Goal: Task Accomplishment & Management: Use online tool/utility

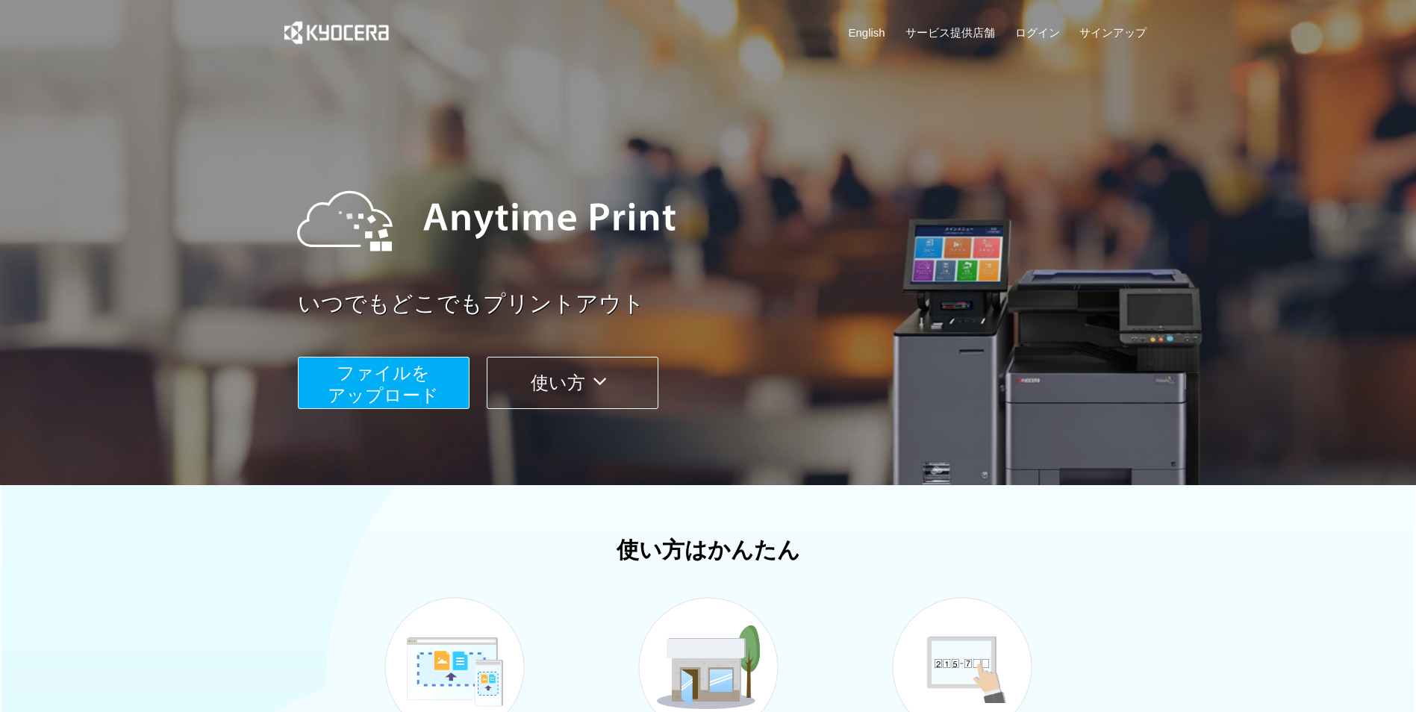
click at [415, 382] on span "ファイルを ​​アップロード" at bounding box center [383, 384] width 111 height 43
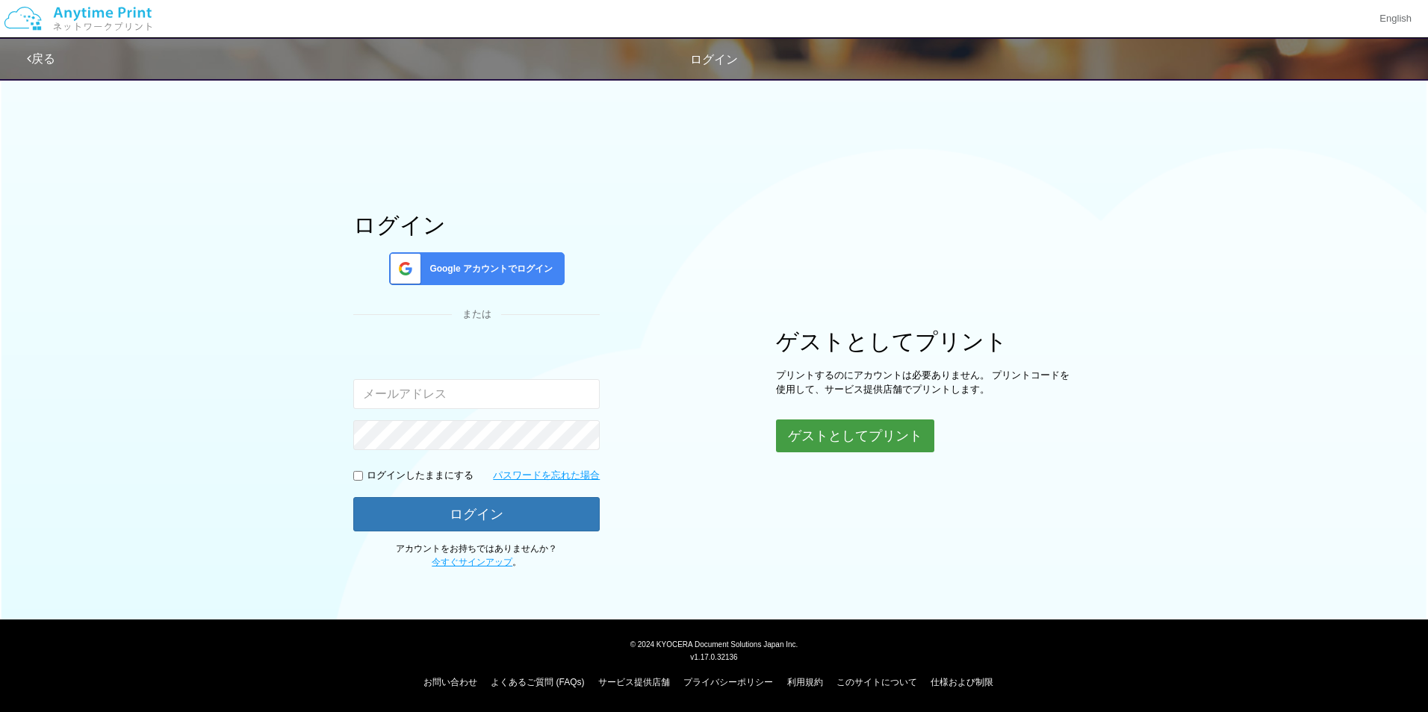
click at [900, 446] on button "ゲストとしてプリント" at bounding box center [855, 436] width 158 height 33
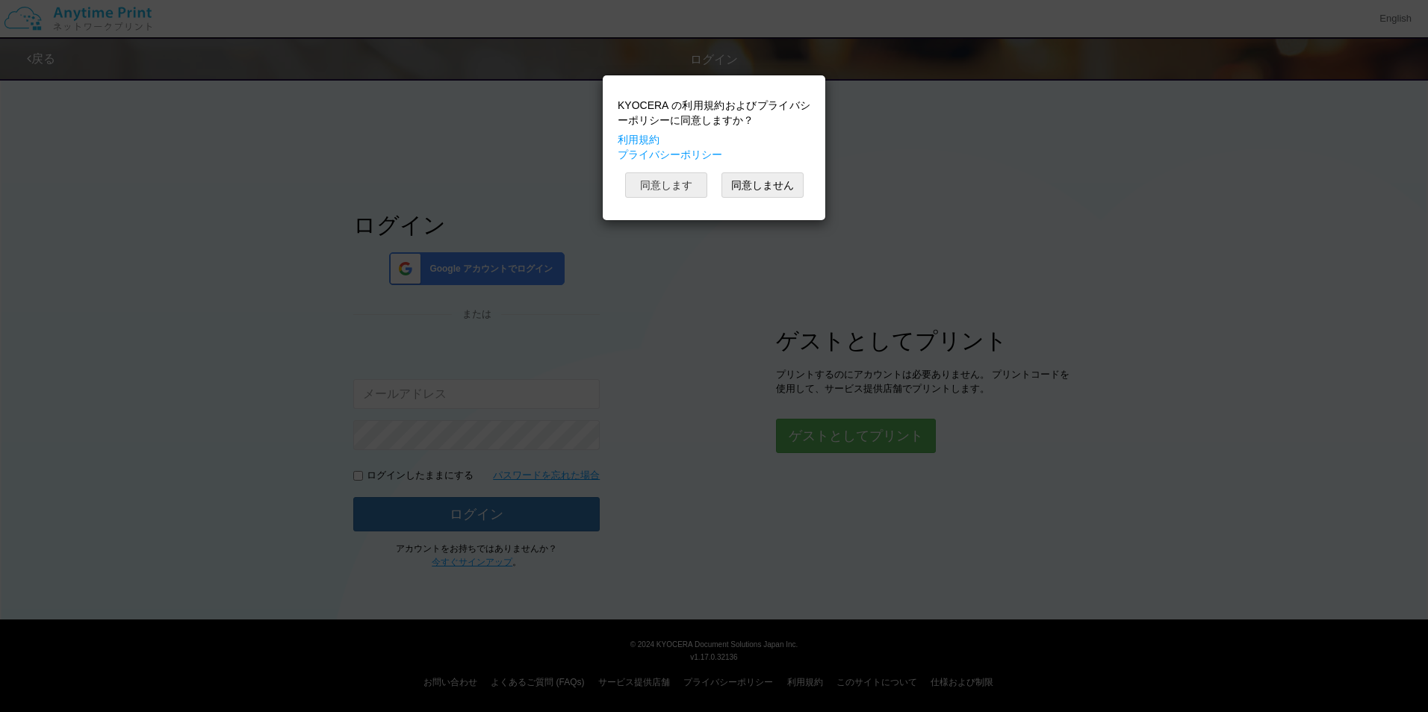
click at [677, 180] on button "同意します" at bounding box center [666, 184] width 82 height 25
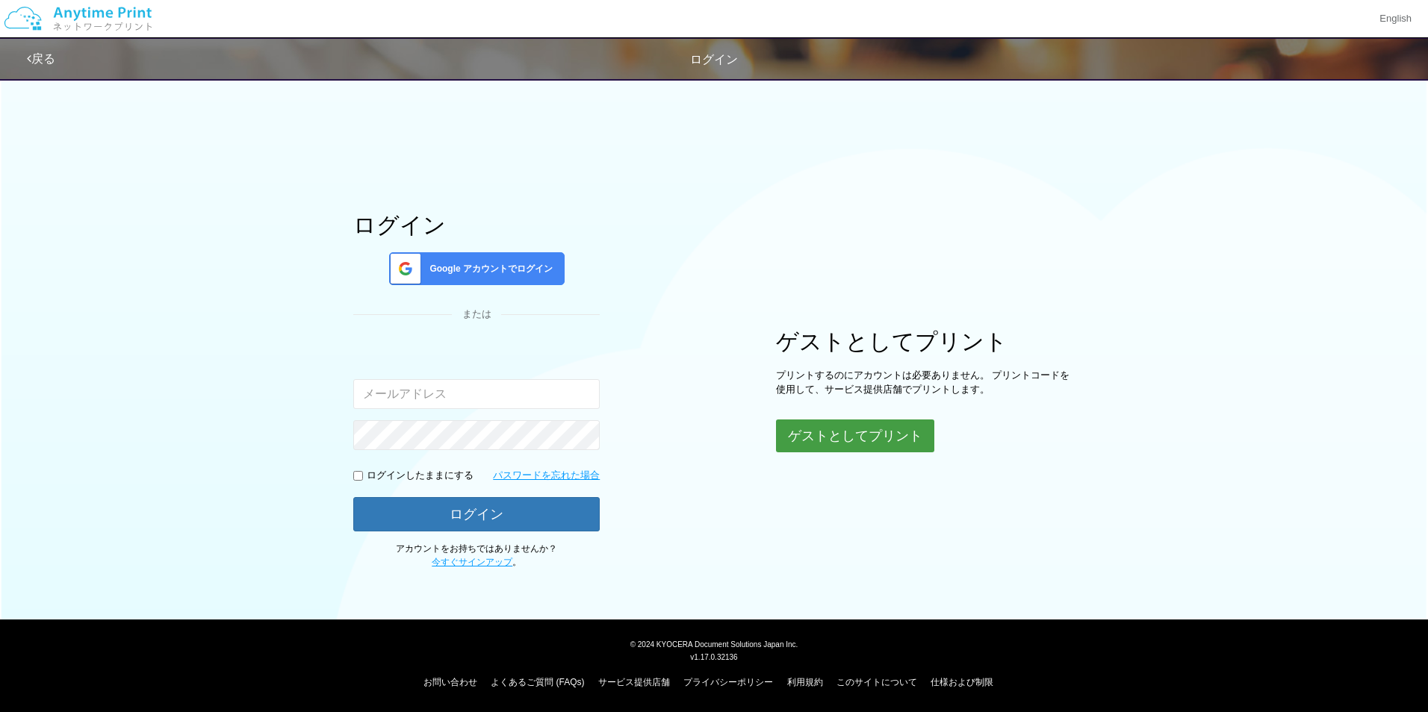
click at [874, 435] on button "ゲストとしてプリント" at bounding box center [855, 436] width 158 height 33
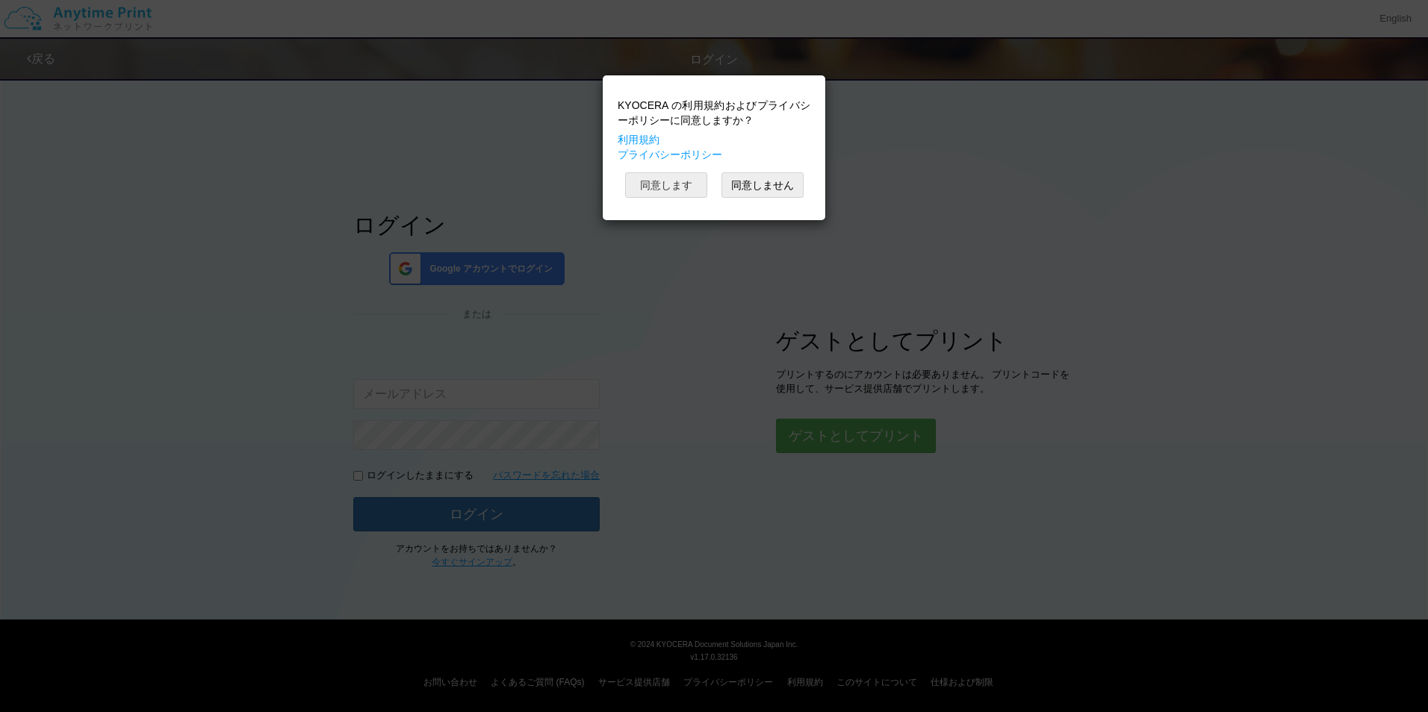
click at [685, 184] on button "同意します" at bounding box center [666, 184] width 82 height 25
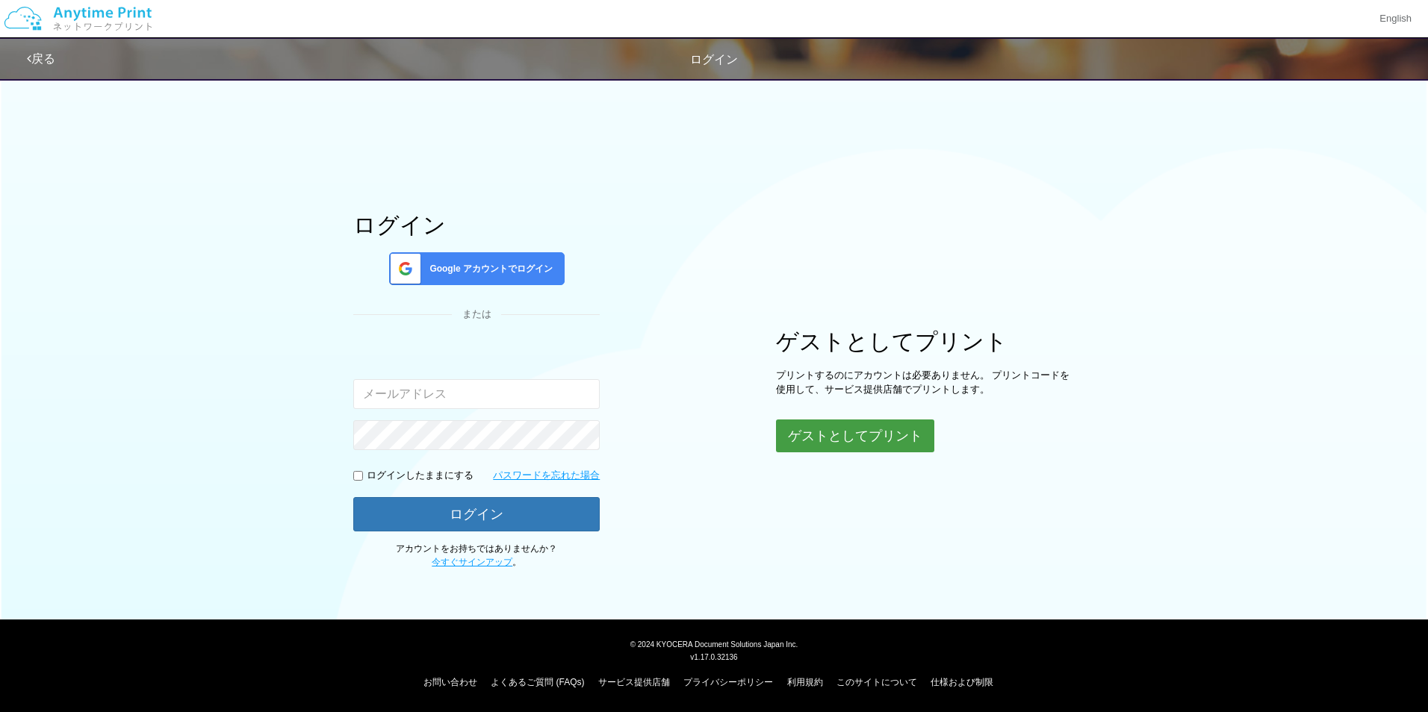
click at [853, 430] on button "ゲストとしてプリント" at bounding box center [855, 436] width 158 height 33
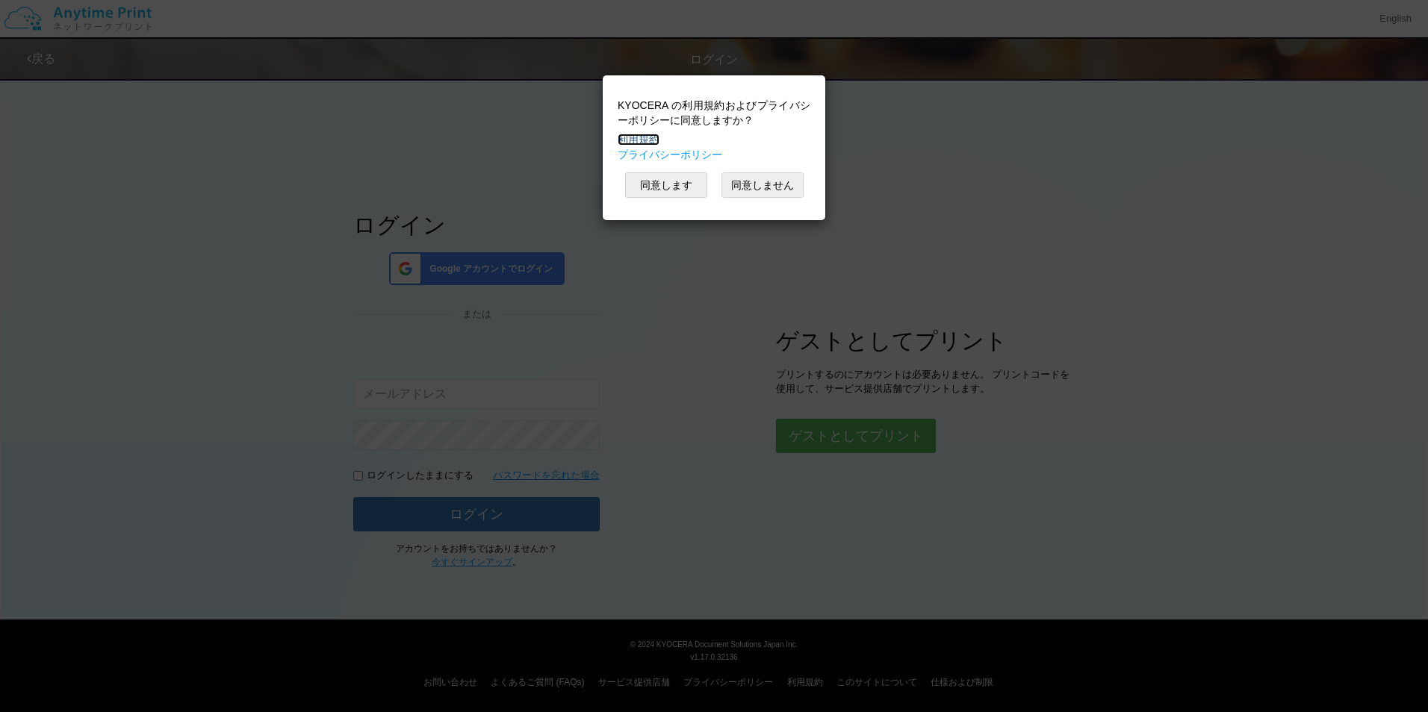
click at [648, 137] on link "利用規約" at bounding box center [638, 140] width 42 height 12
click at [670, 152] on link "プライバシーポリシー" at bounding box center [669, 155] width 105 height 12
click at [668, 181] on button "同意します" at bounding box center [666, 184] width 82 height 25
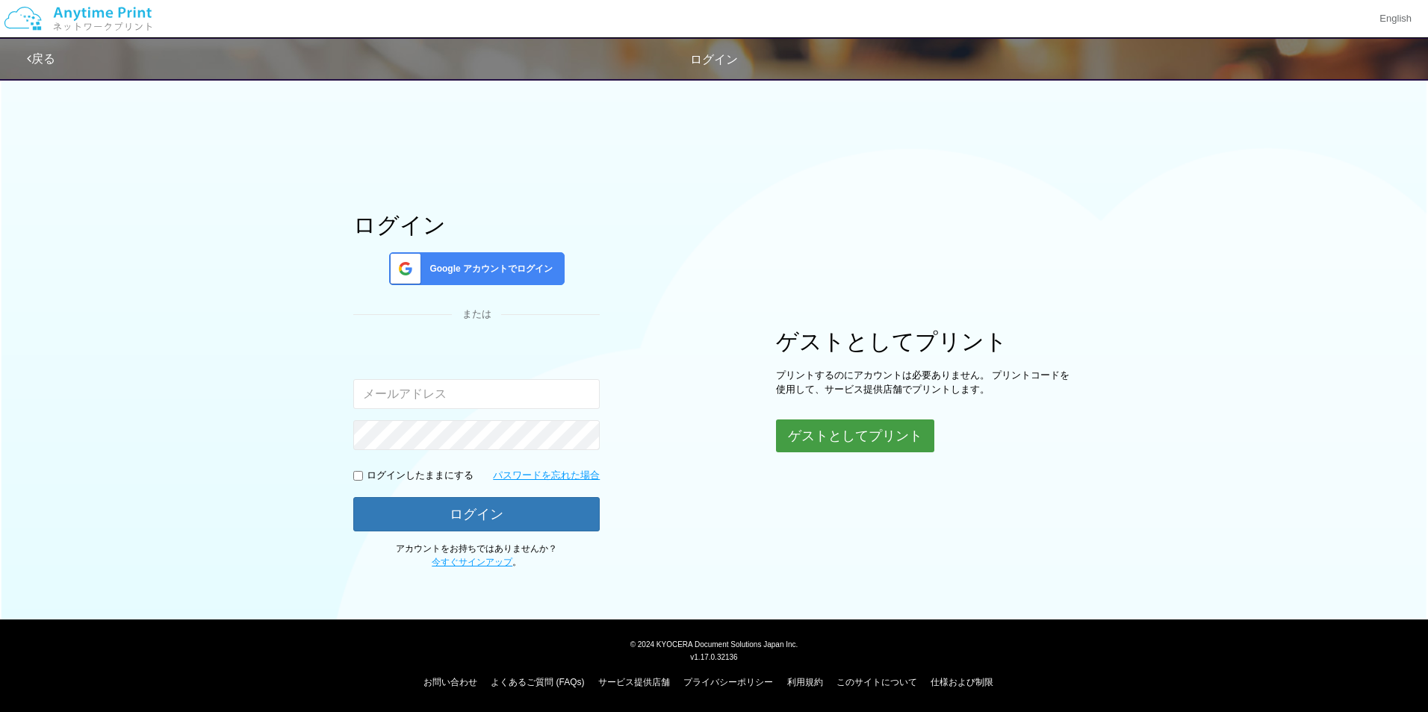
click at [858, 426] on button "ゲストとしてプリント" at bounding box center [855, 436] width 158 height 33
click at [856, 426] on button "ゲストとしてプリント" at bounding box center [855, 436] width 158 height 33
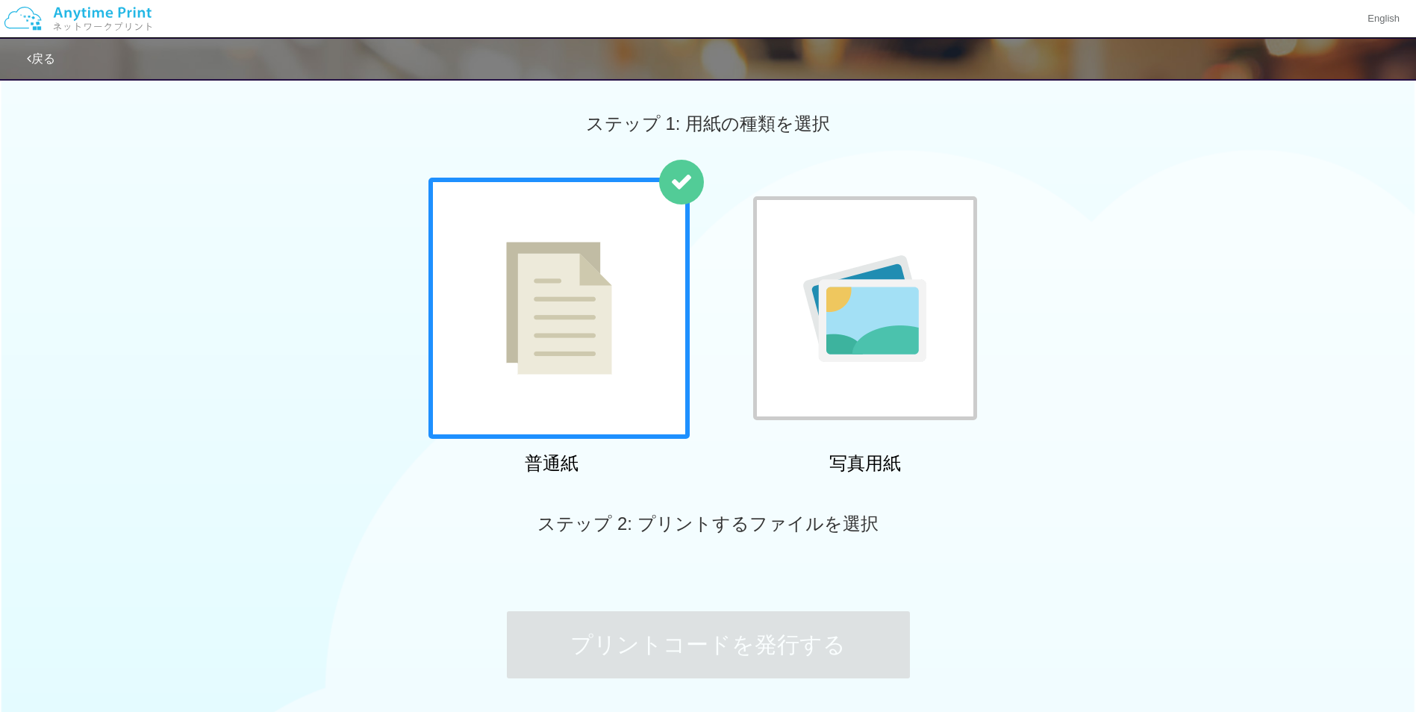
click at [555, 305] on div at bounding box center [559, 308] width 261 height 261
click at [817, 373] on div at bounding box center [865, 308] width 224 height 224
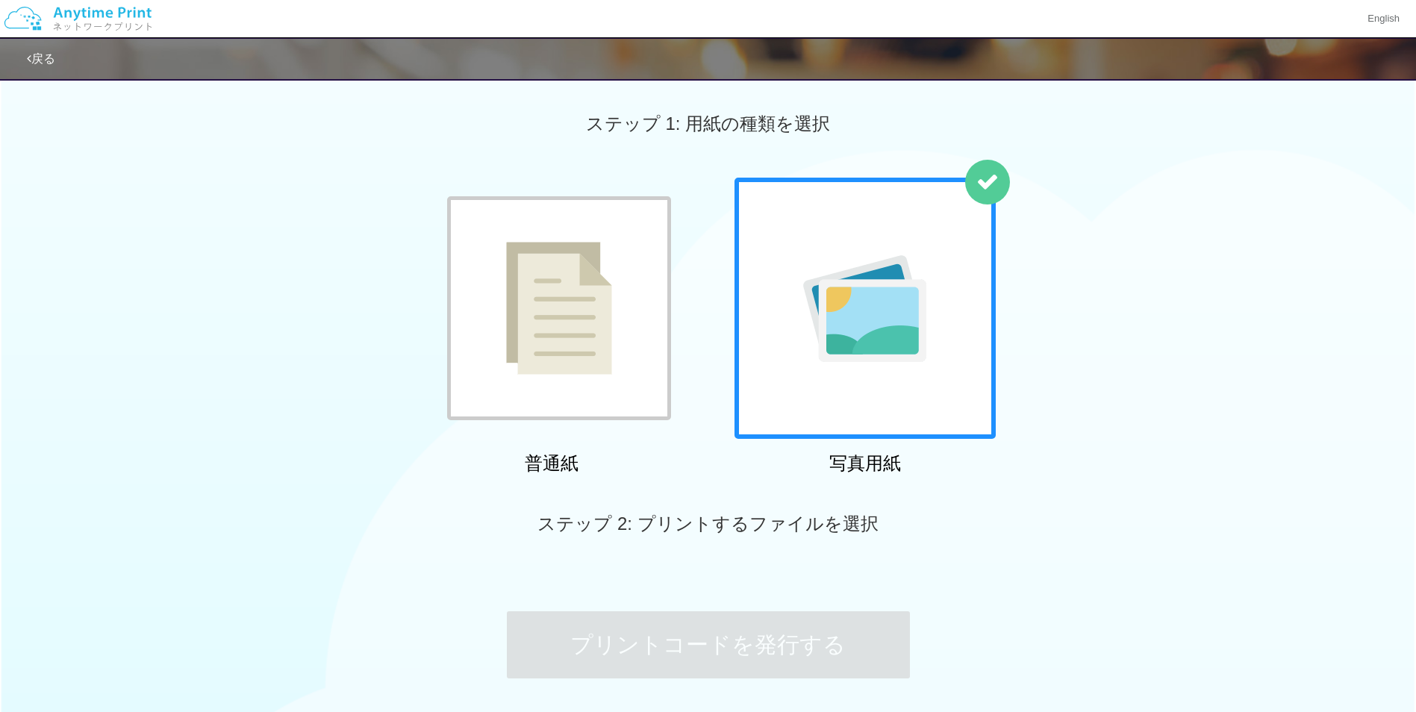
click at [608, 343] on div at bounding box center [559, 308] width 224 height 224
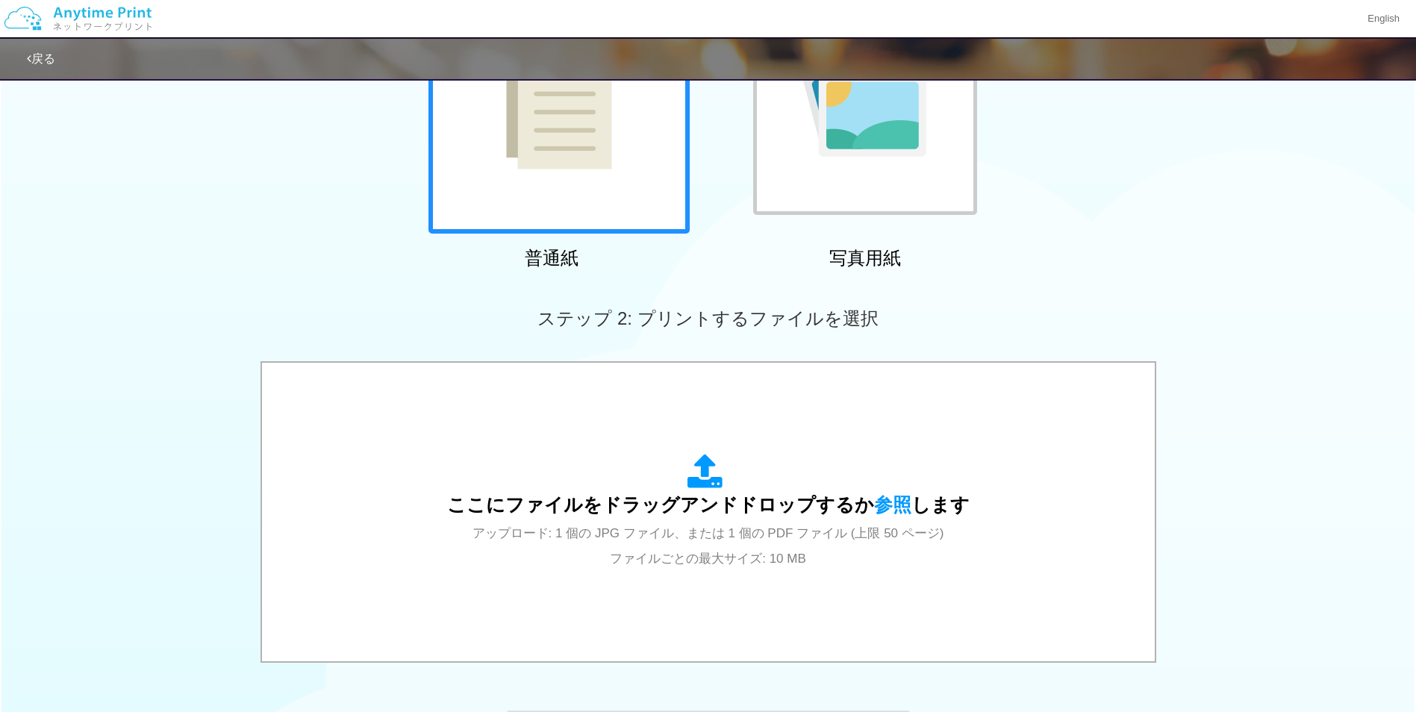
scroll to position [211, 0]
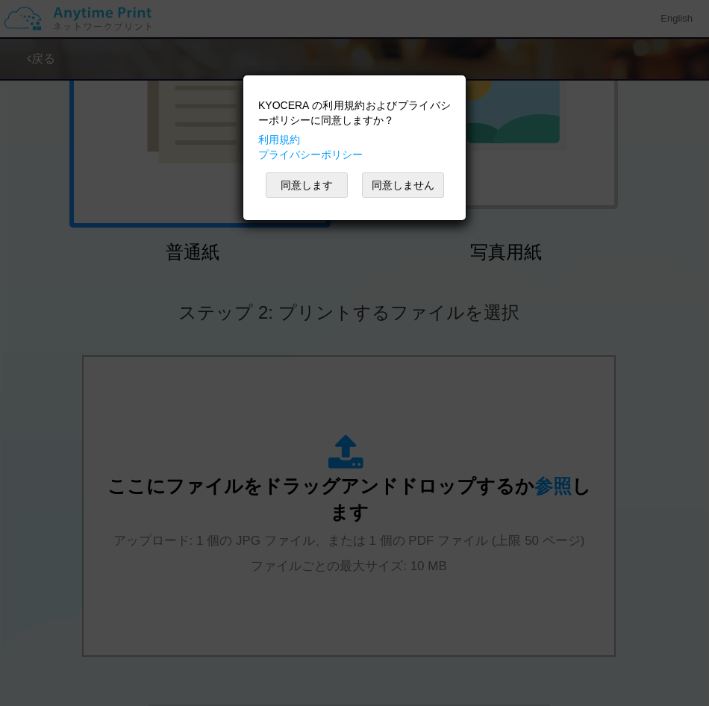
click at [329, 415] on div "KYOCERA の利用規約およびプライバシーポリシーに同意しますか？ 利用規約 プライバシーポリシー 同意します 同意しません" at bounding box center [354, 353] width 709 height 706
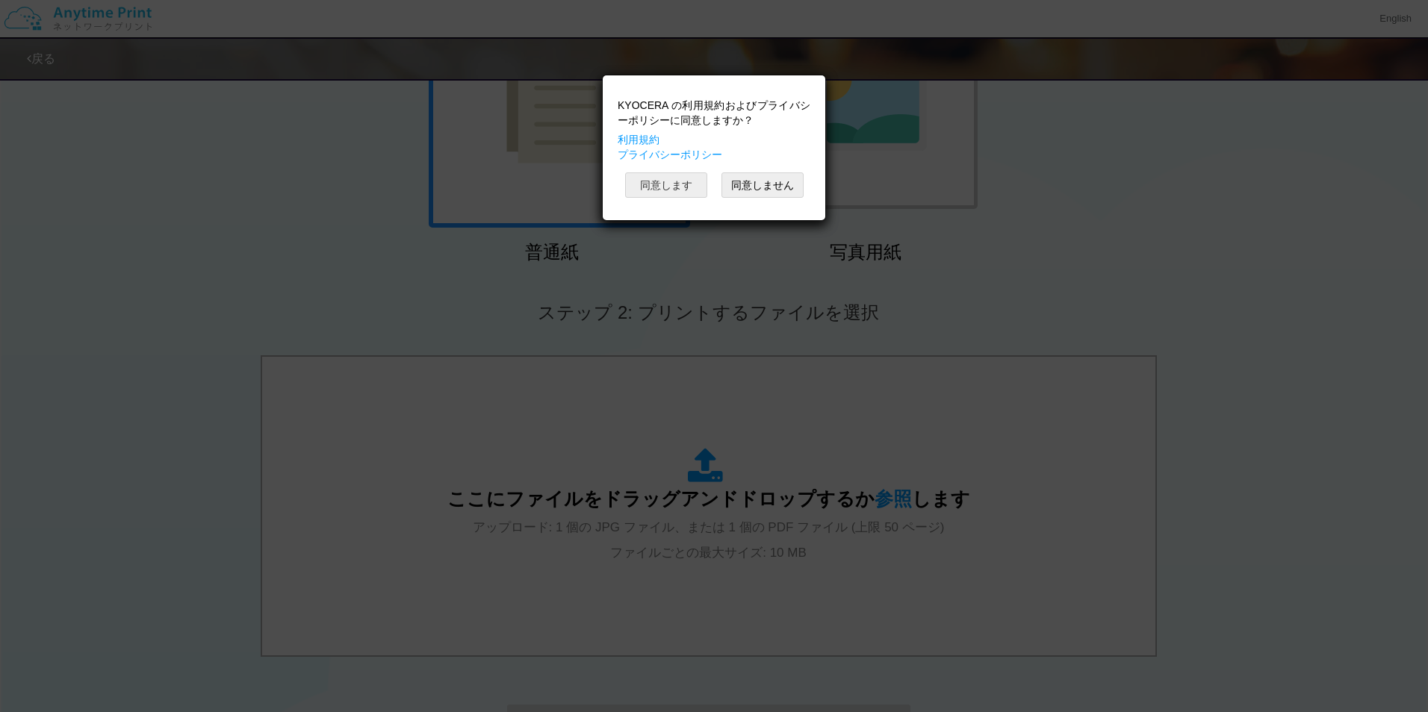
click at [690, 181] on button "同意します" at bounding box center [666, 184] width 82 height 25
click at [669, 178] on button "同意します" at bounding box center [666, 184] width 82 height 25
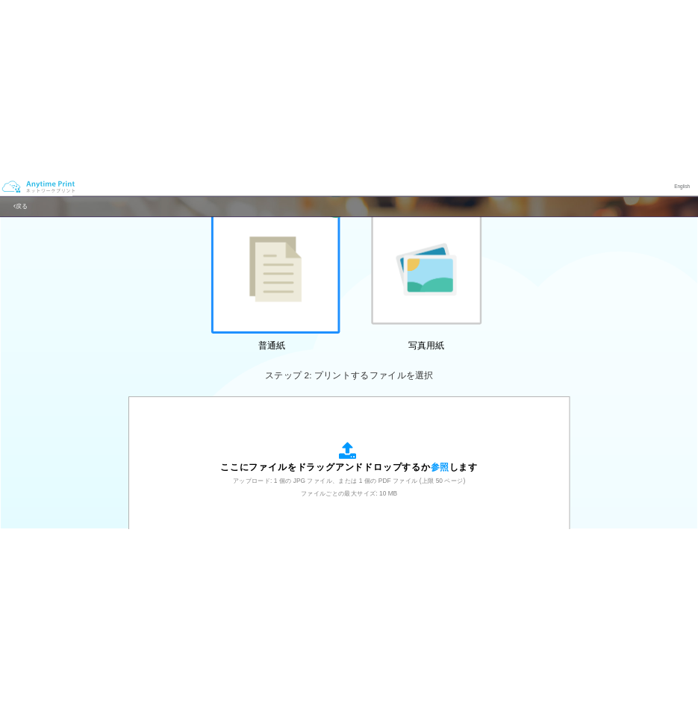
scroll to position [122, 0]
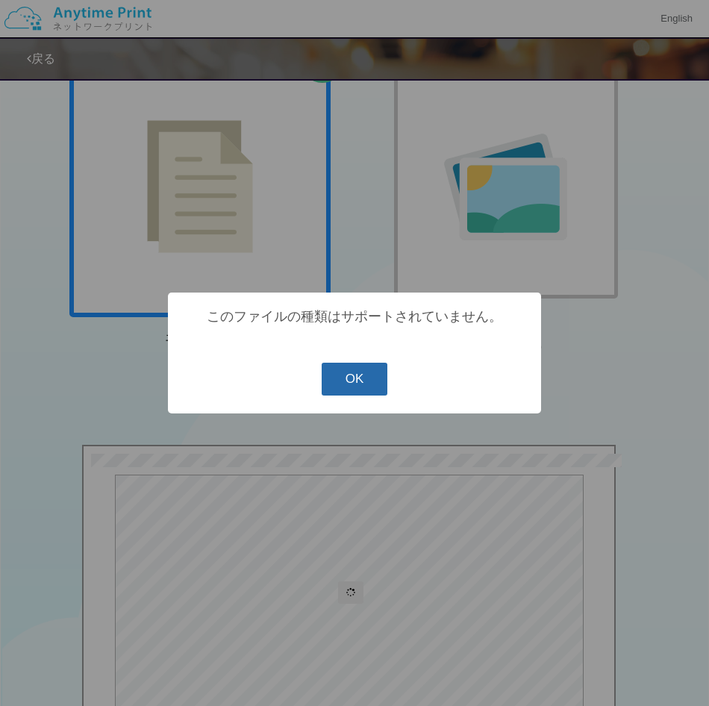
click at [362, 381] on button "OK" at bounding box center [355, 379] width 66 height 33
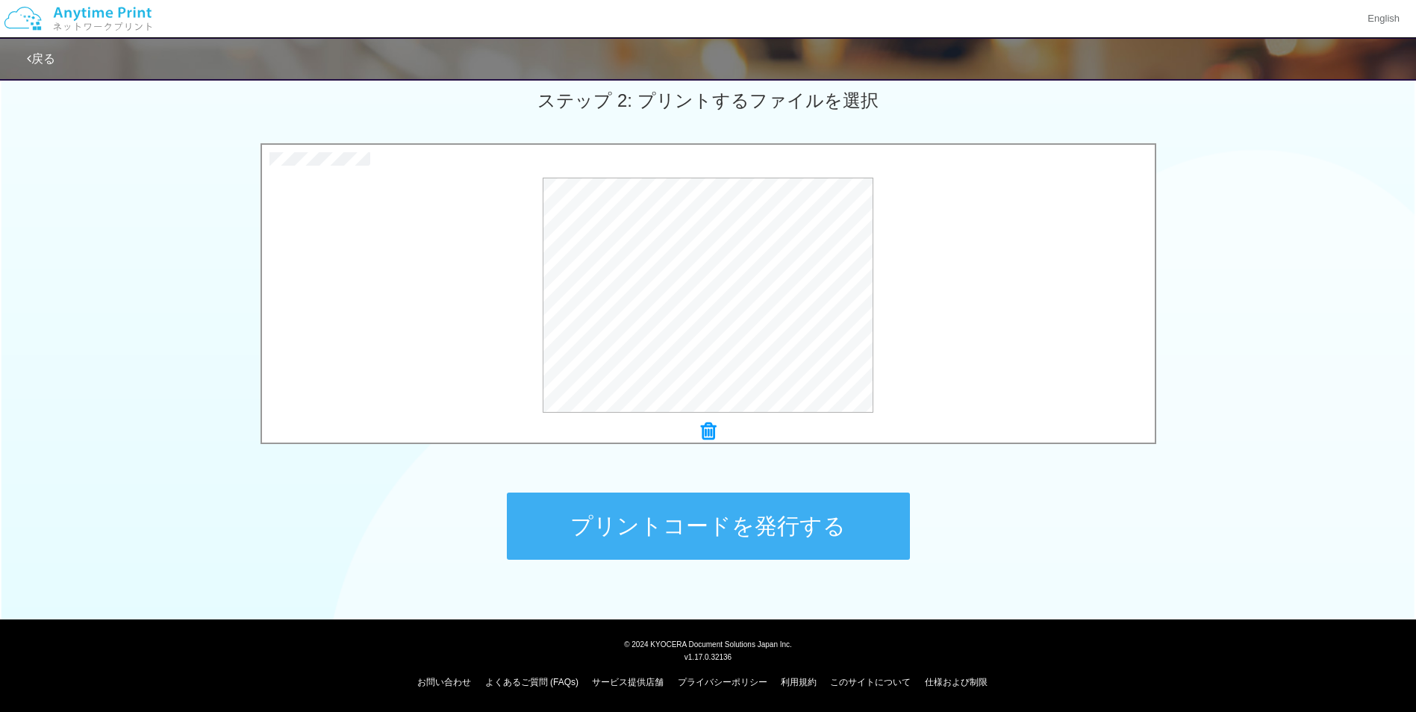
scroll to position [411, 0]
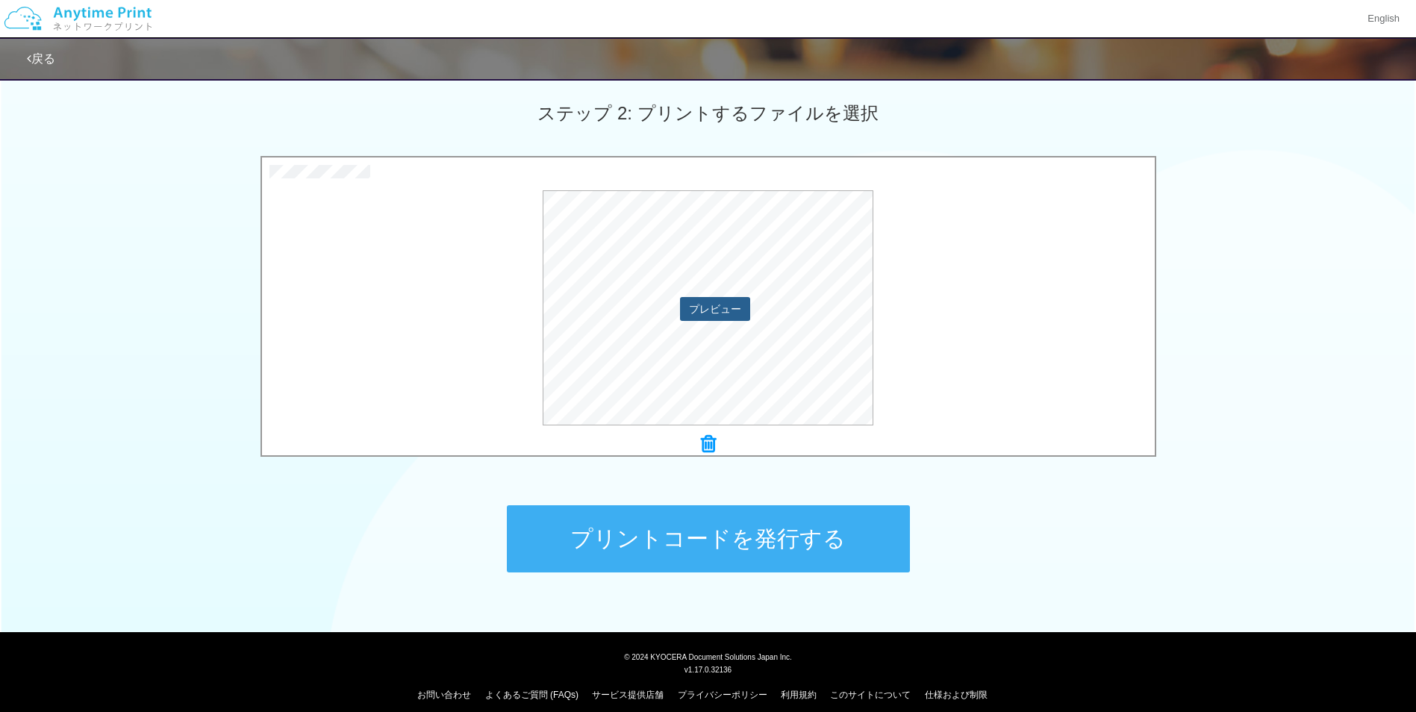
click at [729, 308] on button "プレビュー" at bounding box center [715, 309] width 70 height 24
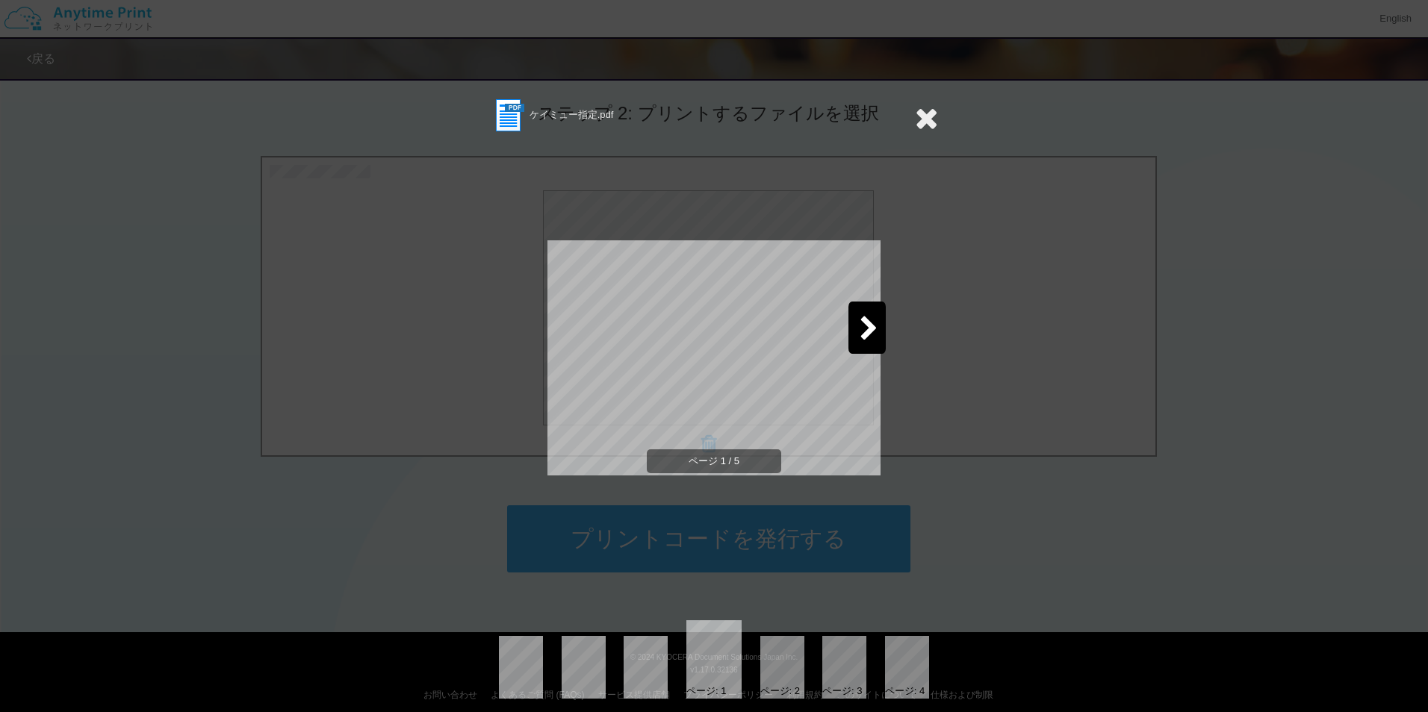
click at [848, 320] on div at bounding box center [866, 328] width 37 height 52
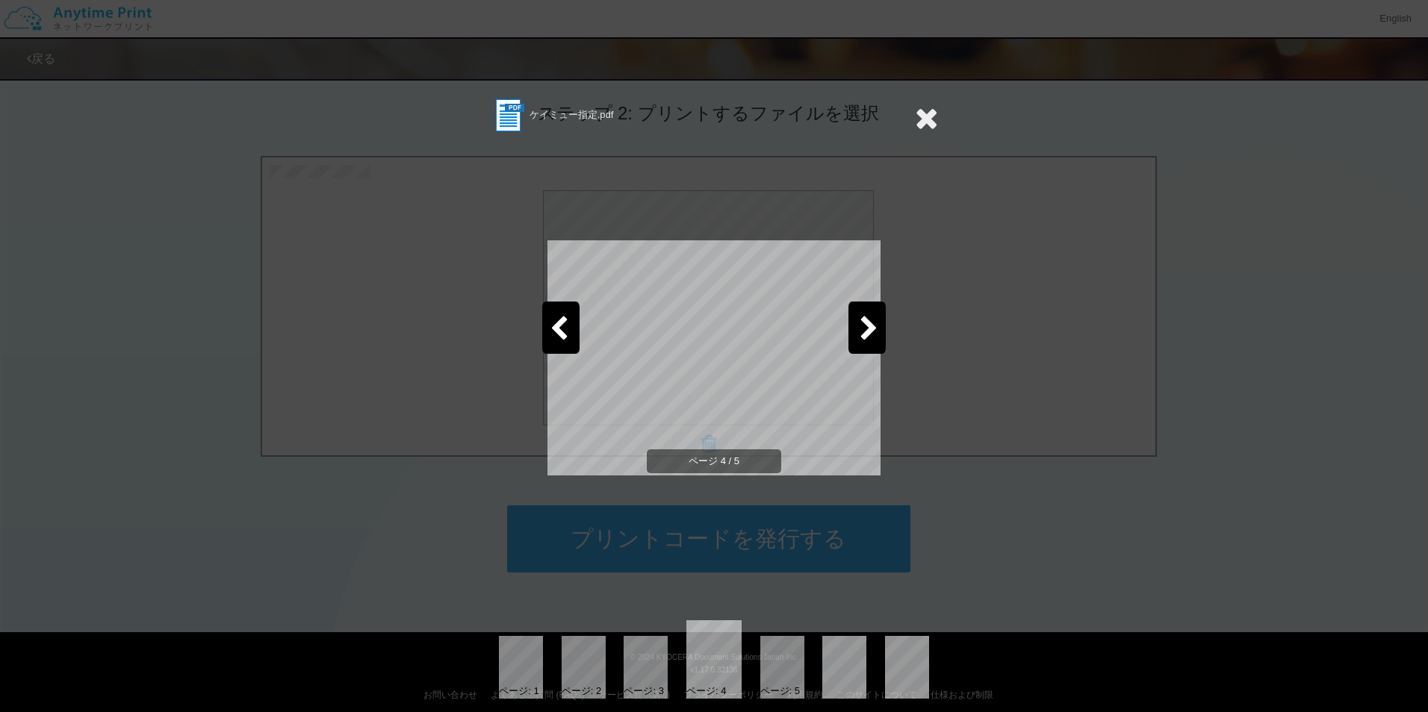
click at [848, 320] on div at bounding box center [866, 328] width 37 height 52
click at [918, 118] on icon at bounding box center [926, 118] width 23 height 30
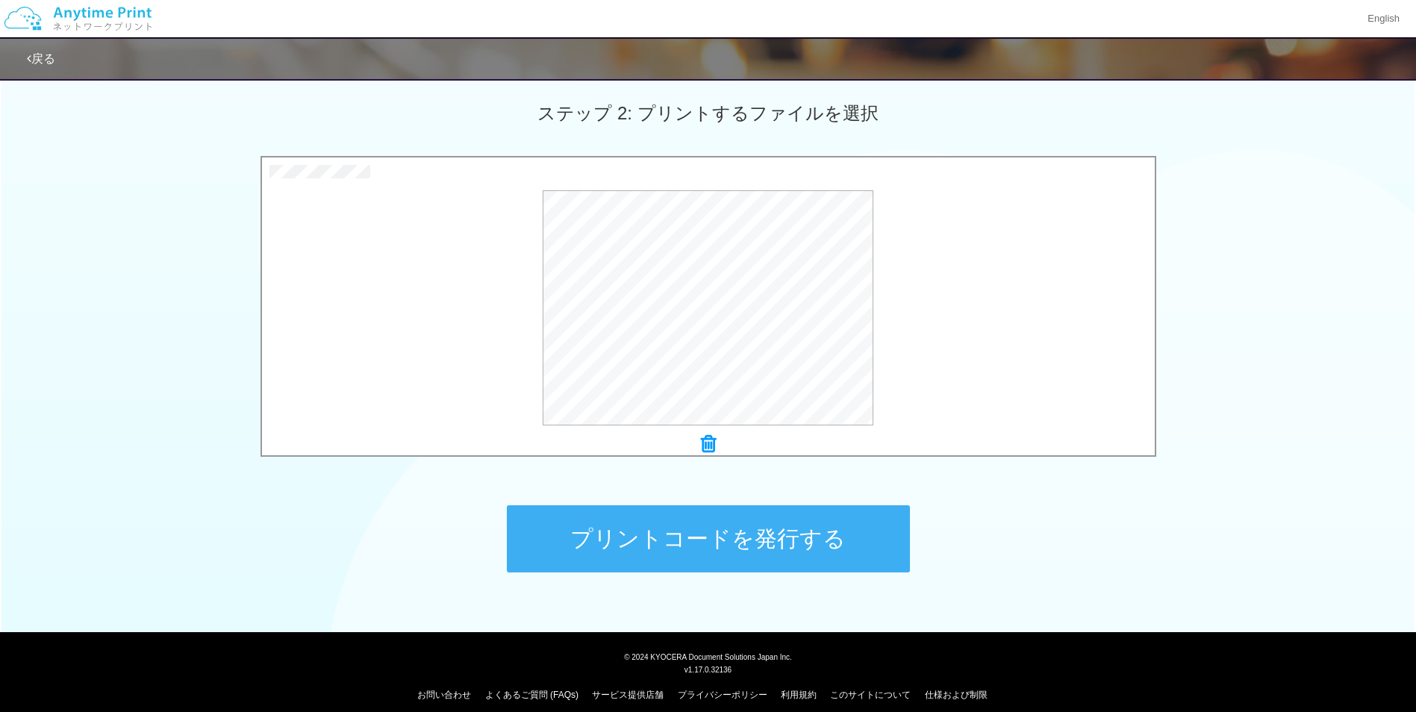
click at [715, 526] on button "プリントコードを発行する" at bounding box center [708, 538] width 403 height 67
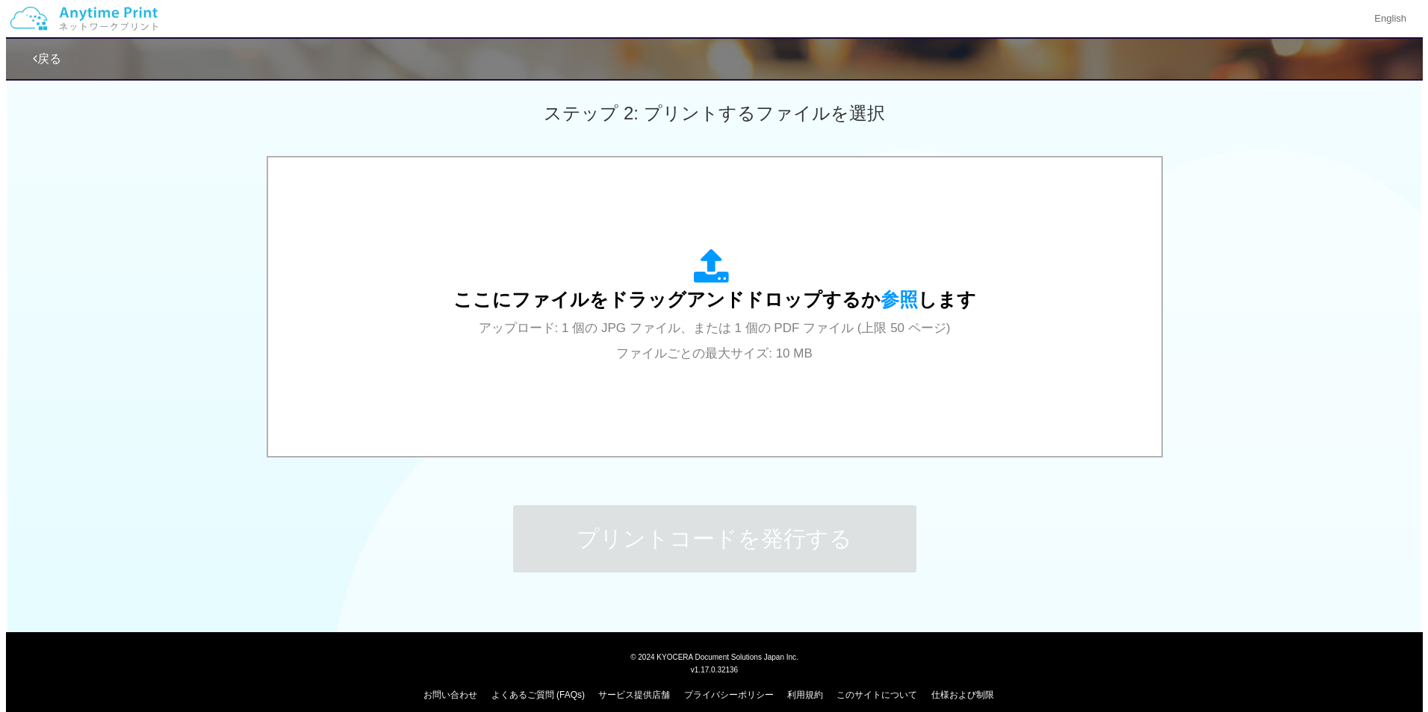
scroll to position [0, 0]
